Goal: Find specific page/section: Find specific page/section

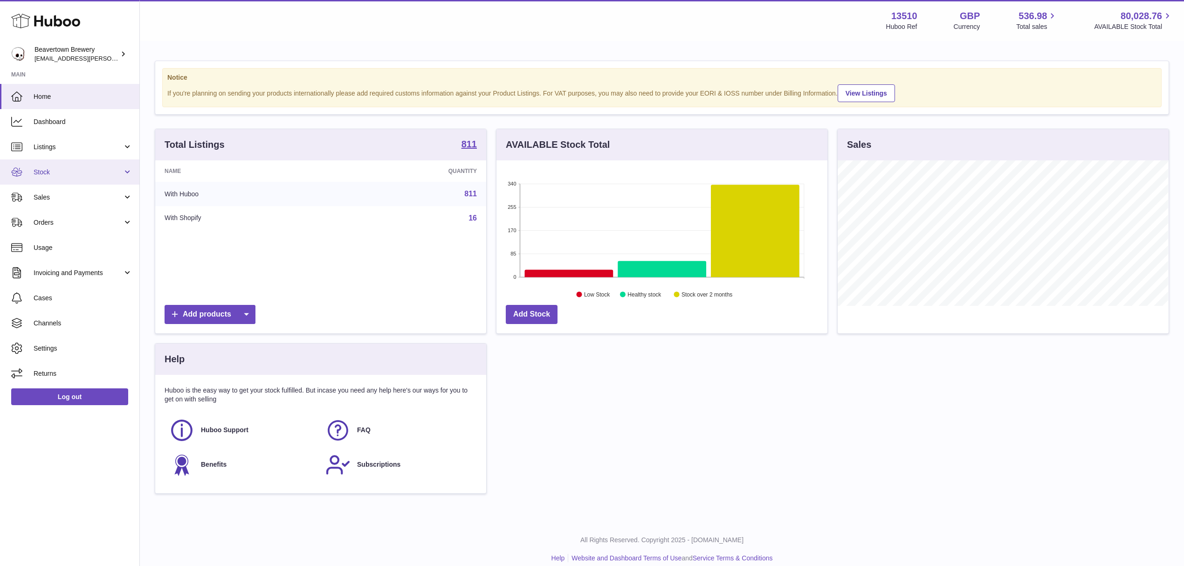
scroll to position [145, 331]
drag, startPoint x: 36, startPoint y: 197, endPoint x: 34, endPoint y: 208, distance: 11.0
click at [36, 197] on span "Sales" at bounding box center [78, 197] width 89 height 9
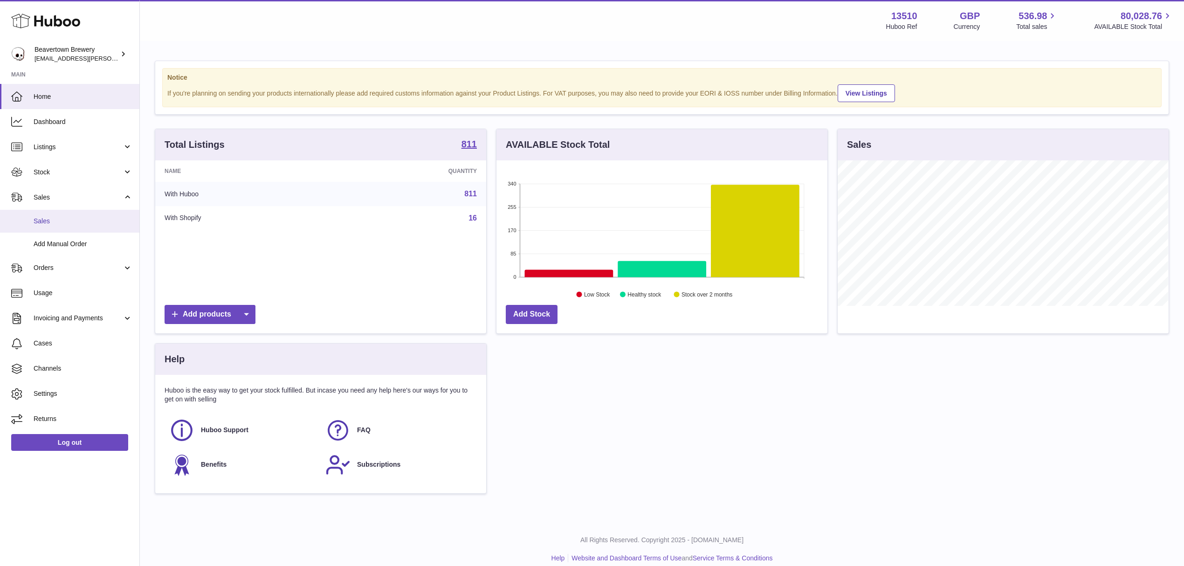
click at [31, 214] on link "Sales" at bounding box center [69, 221] width 139 height 23
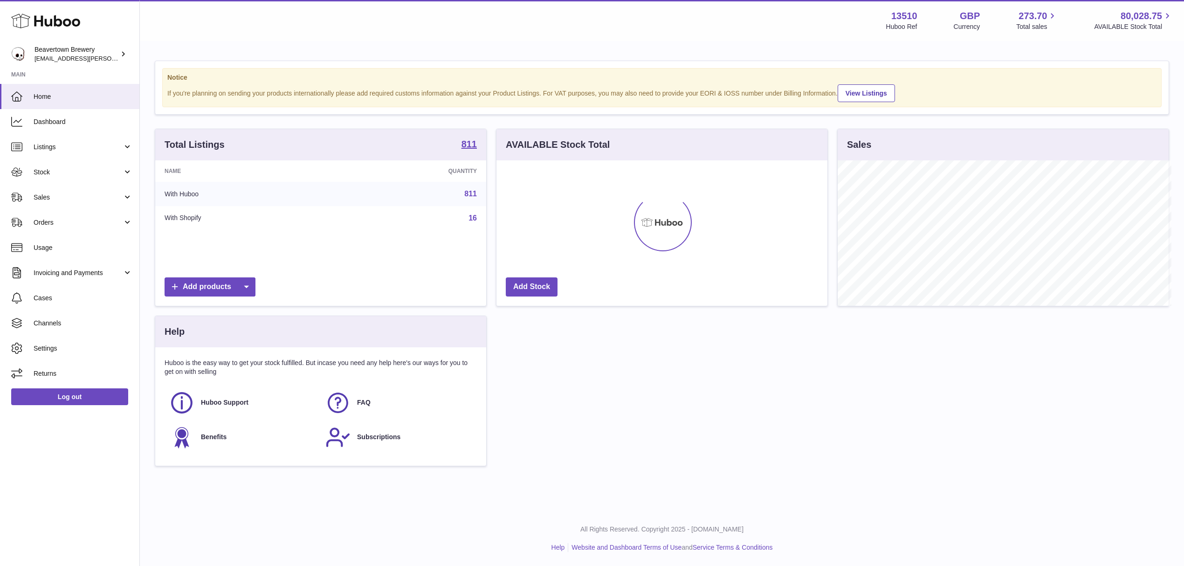
scroll to position [145, 331]
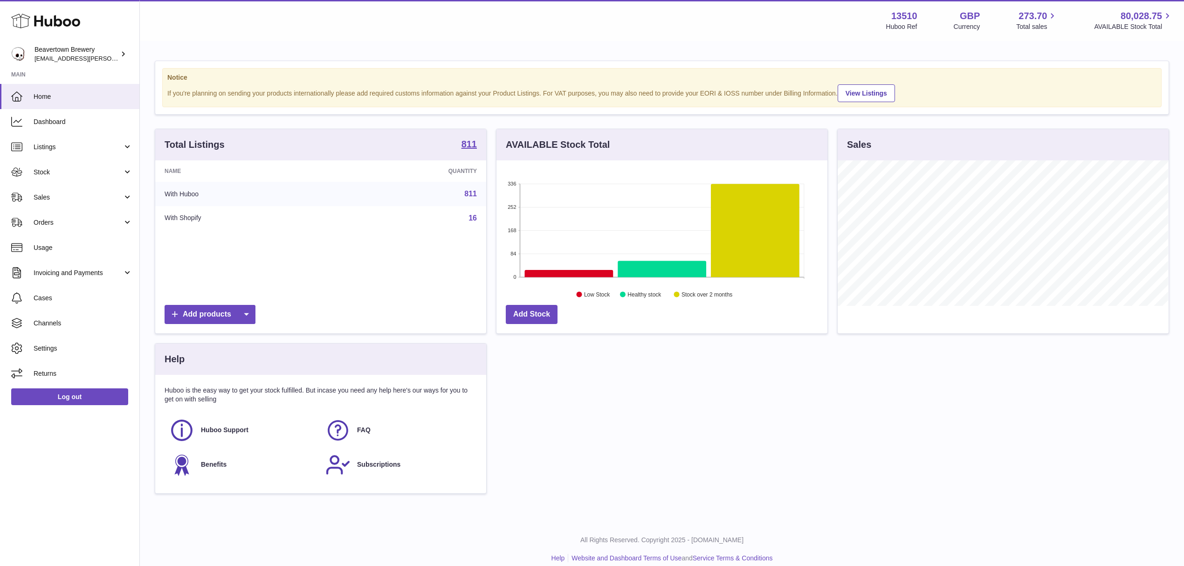
drag, startPoint x: 48, startPoint y: 194, endPoint x: 56, endPoint y: 224, distance: 30.9
click at [48, 194] on span "Sales" at bounding box center [78, 197] width 89 height 9
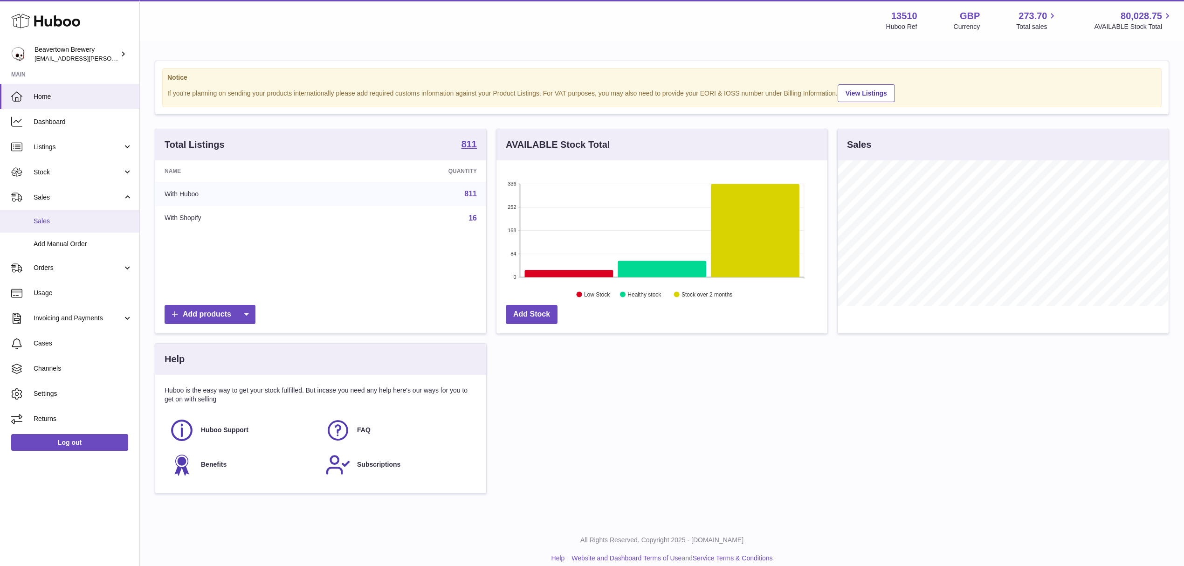
click at [56, 227] on link "Sales" at bounding box center [69, 221] width 139 height 23
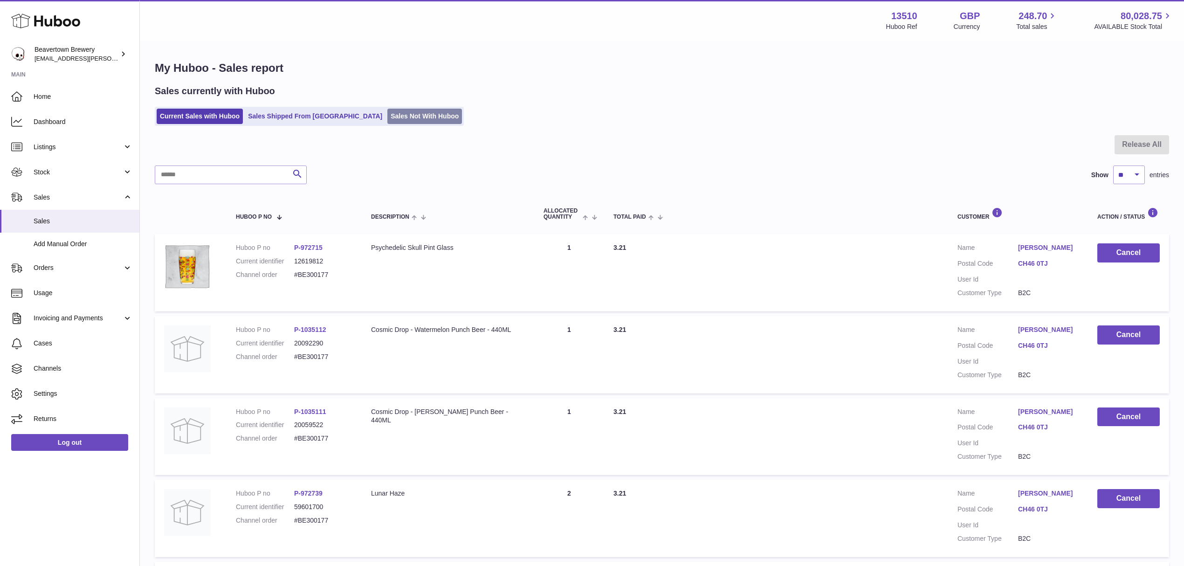
click at [387, 109] on link "Sales Not With Huboo" at bounding box center [424, 116] width 75 height 15
